Goal: Information Seeking & Learning: Learn about a topic

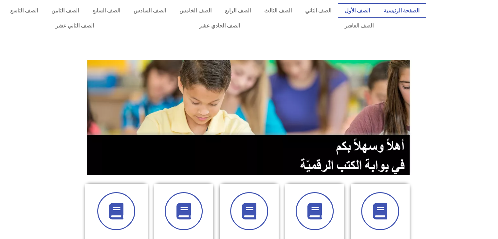
click at [364, 7] on link "الصف الأول" at bounding box center [357, 10] width 39 height 15
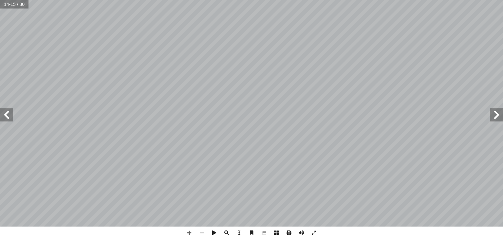
click at [497, 113] on span at bounding box center [496, 114] width 13 height 13
click at [493, 116] on span at bounding box center [496, 114] width 13 height 13
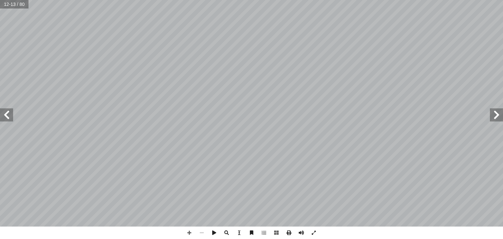
click at [493, 116] on span at bounding box center [496, 114] width 13 height 13
click at [10, 119] on span at bounding box center [6, 114] width 13 height 13
click at [495, 116] on span at bounding box center [496, 114] width 13 height 13
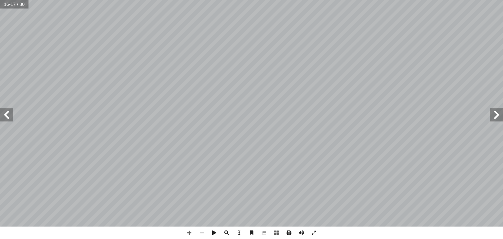
click at [495, 116] on span at bounding box center [496, 114] width 13 height 13
